Goal: Find specific page/section: Find specific page/section

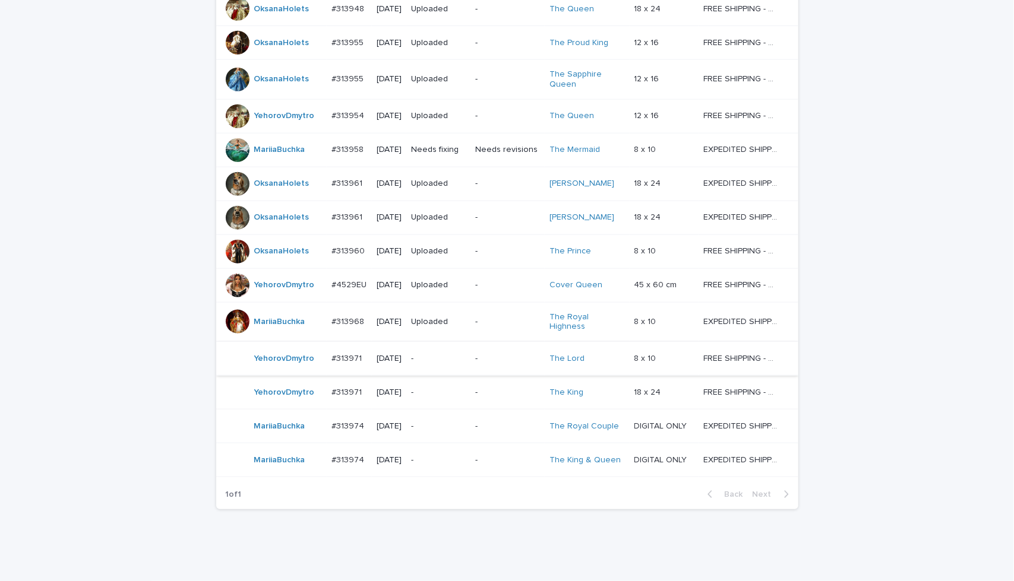
scroll to position [866, 0]
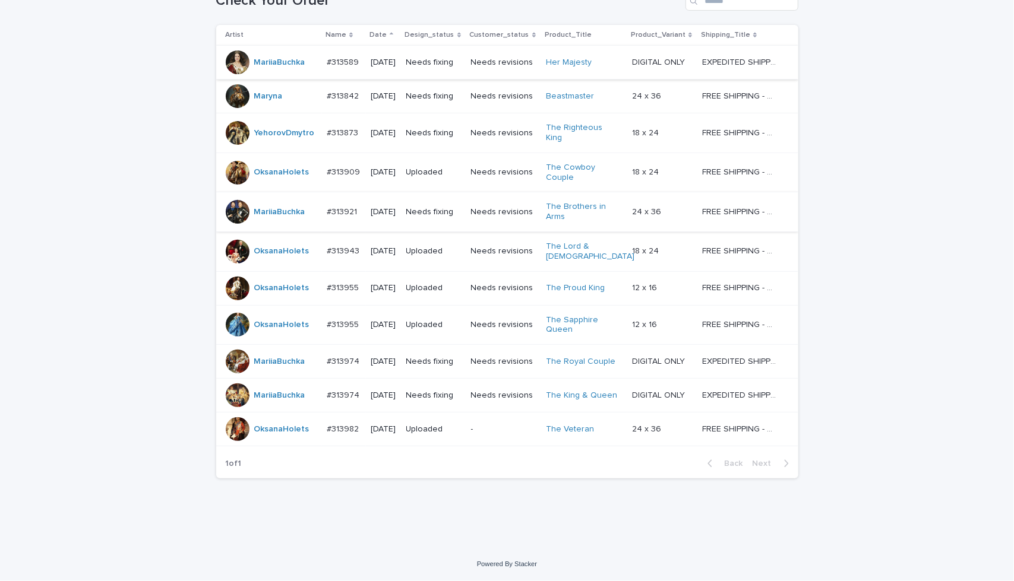
scroll to position [204, 0]
